Goal: Download file/media

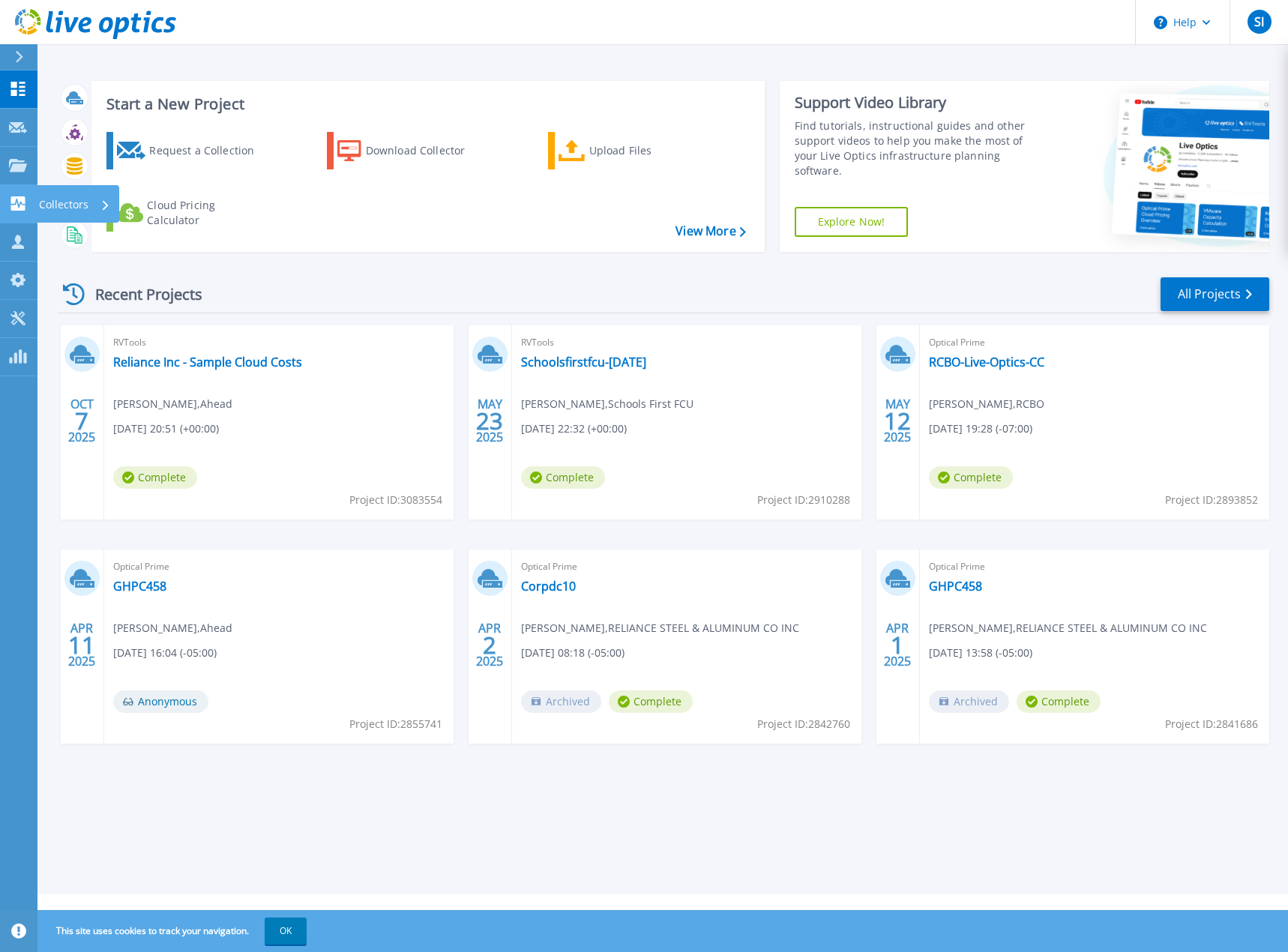
click at [15, 197] on icon at bounding box center [18, 203] width 14 height 14
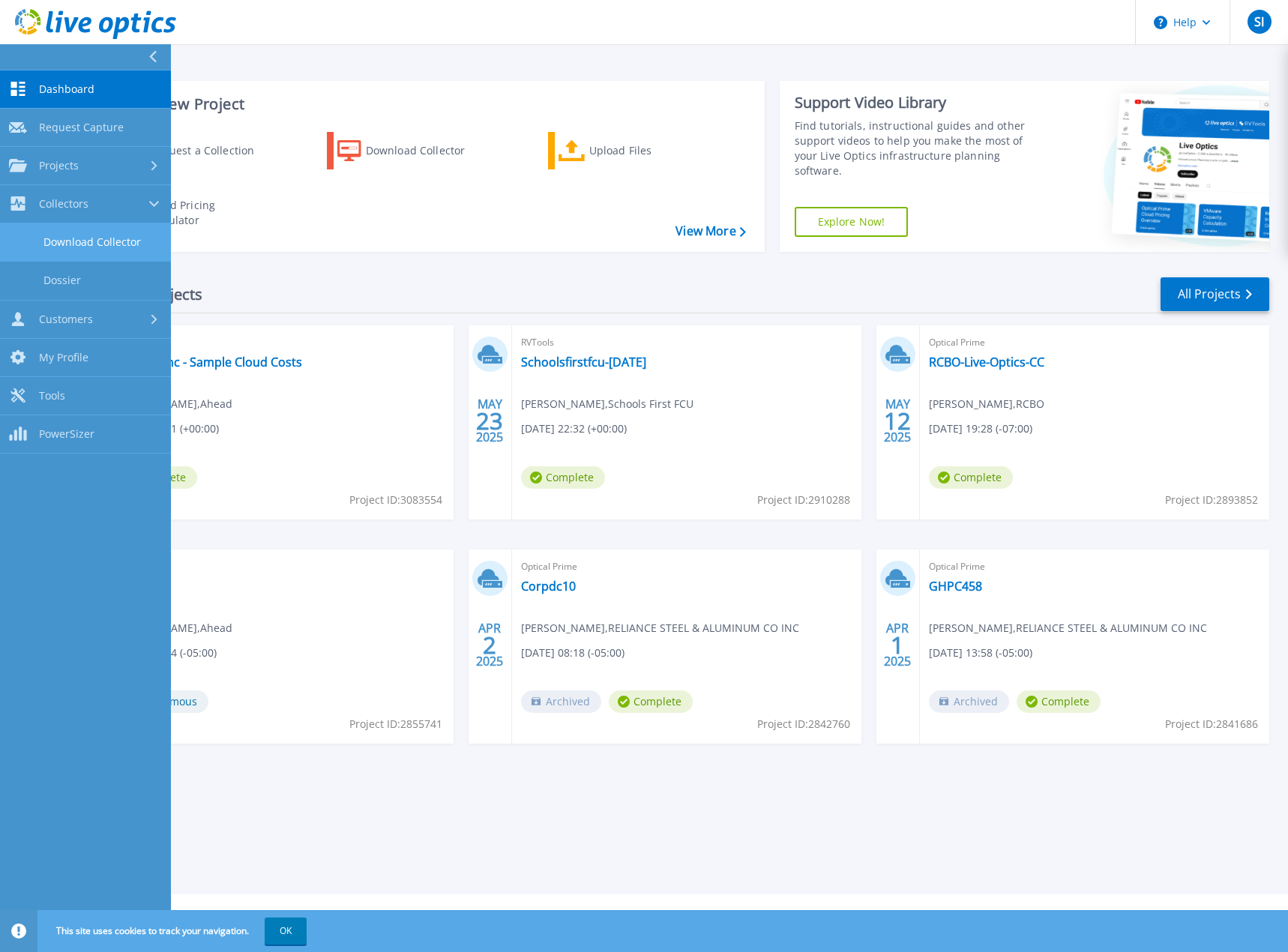
click at [71, 245] on link "Download Collector" at bounding box center [85, 242] width 171 height 38
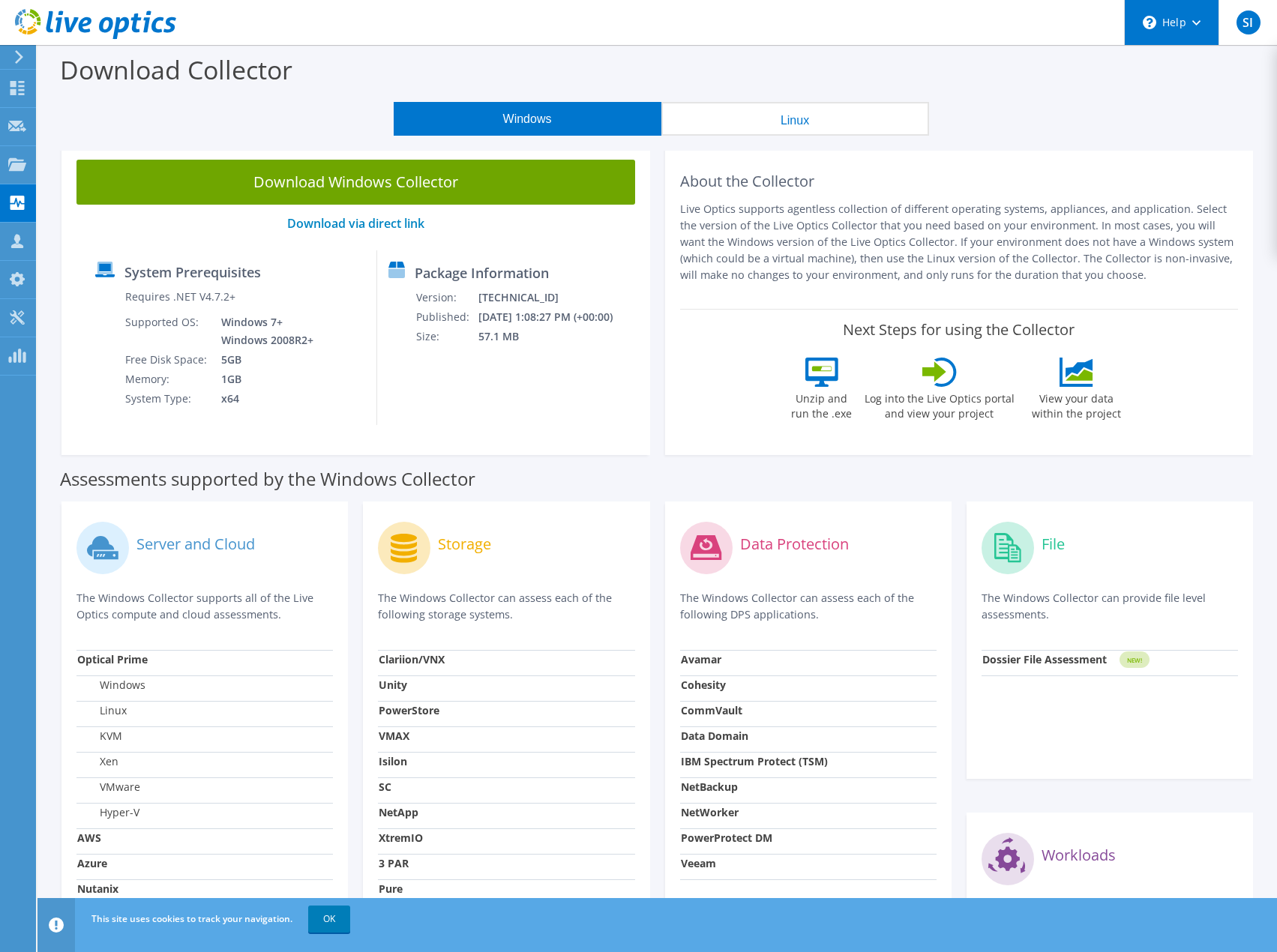
click at [1162, 24] on div "\n Help" at bounding box center [1171, 22] width 94 height 45
click at [1182, 67] on link "Explore Helpful Articles" at bounding box center [1208, 64] width 167 height 36
click at [84, 30] on use at bounding box center [95, 24] width 162 height 30
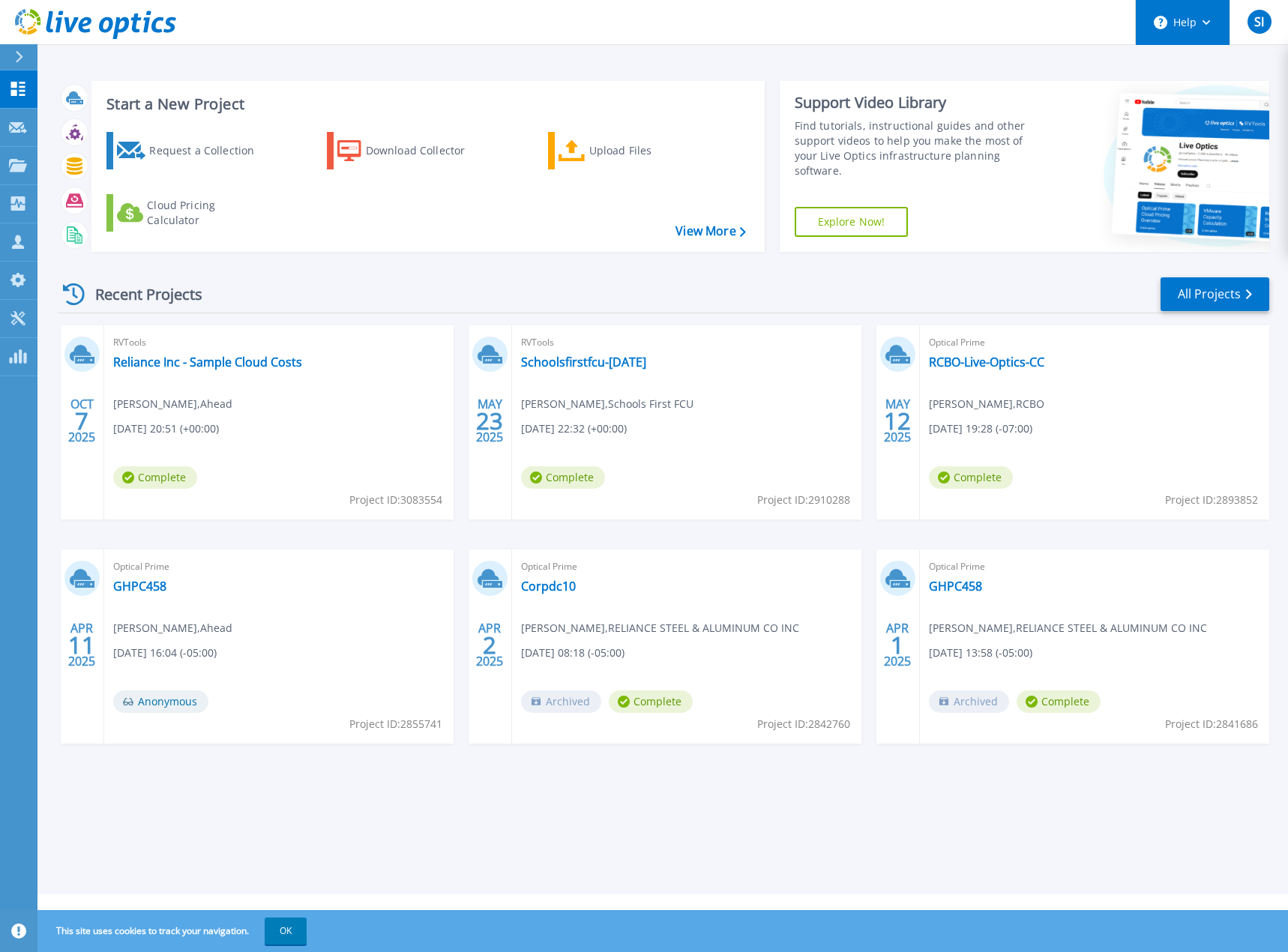
click at [1197, 29] on button "Help" at bounding box center [1182, 22] width 93 height 45
click at [1212, 104] on link "Contact Support" at bounding box center [1220, 101] width 167 height 36
click at [495, 100] on h3 "Start a New Project" at bounding box center [426, 105] width 639 height 17
click at [1273, 24] on button "SI" at bounding box center [1258, 21] width 59 height 44
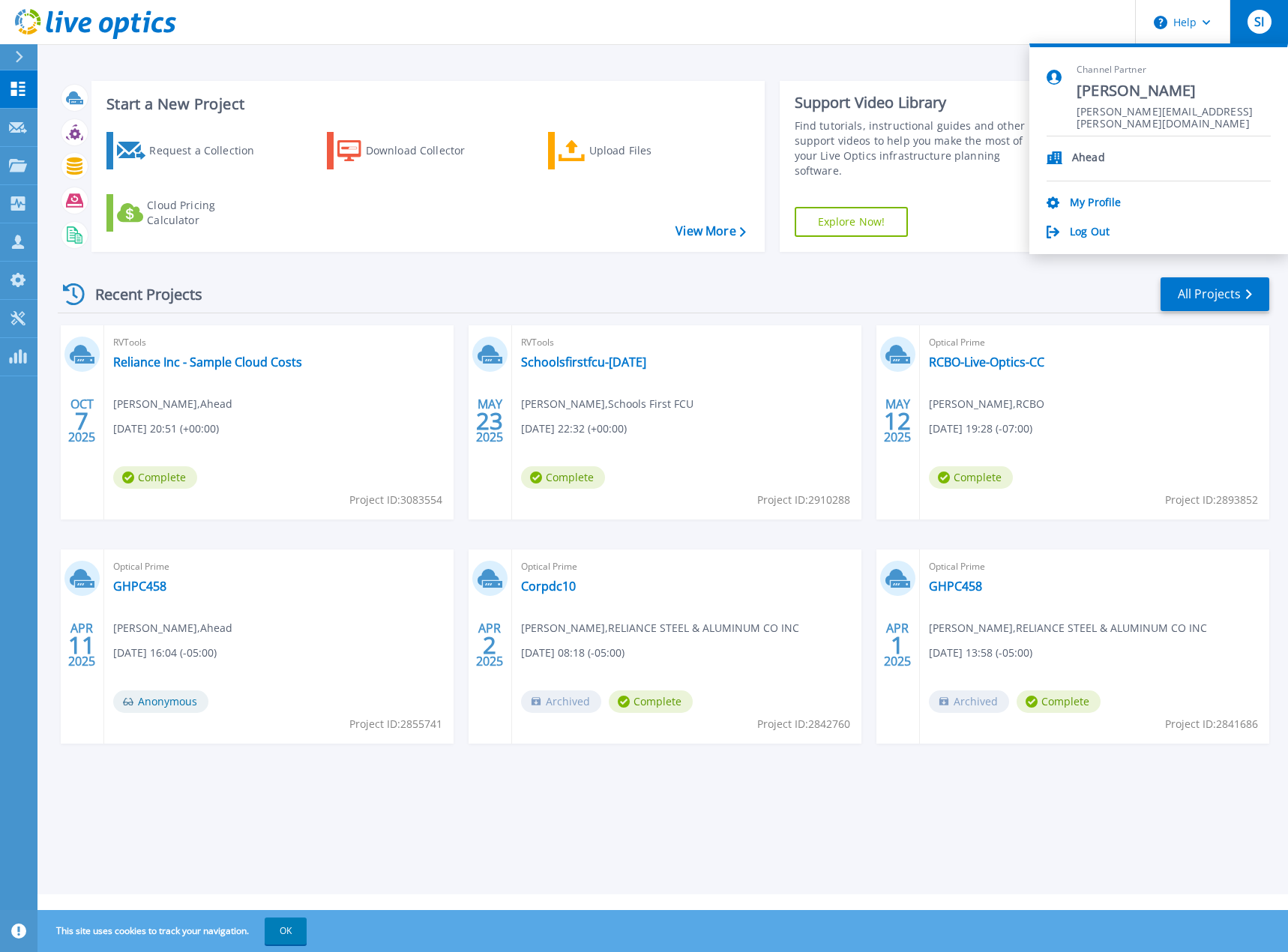
click at [715, 19] on header "Help SI Channel Partner Sal Icban sal.icban@ahead.com Ahead My Profile Log Out" at bounding box center [644, 22] width 1288 height 45
